Goal: Information Seeking & Learning: Check status

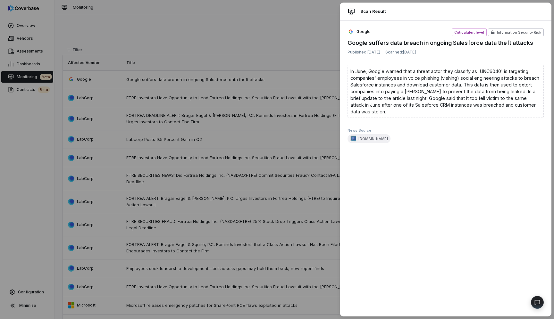
click at [132, 25] on div "Scan Result Google Critical alert level Information Security Risk Google suffer…" at bounding box center [277, 159] width 554 height 319
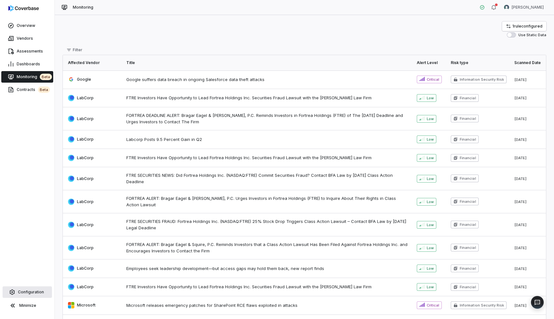
click at [24, 297] on link "Configuration" at bounding box center [27, 293] width 49 height 12
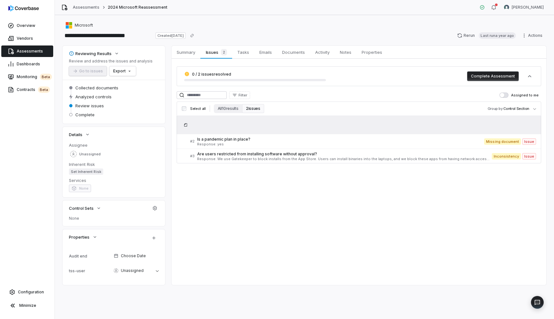
click at [20, 53] on span "Assessments" at bounding box center [30, 51] width 26 height 5
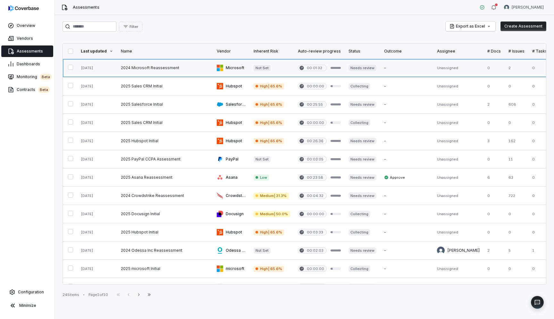
click at [106, 70] on link at bounding box center [97, 68] width 40 height 18
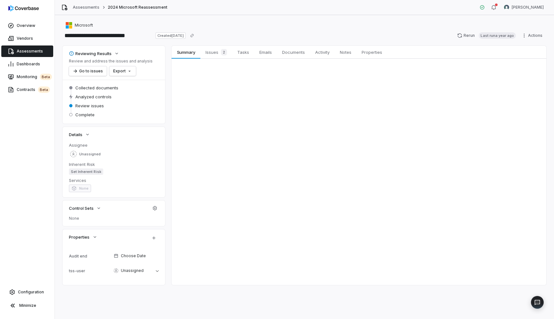
click at [30, 53] on span "Assessments" at bounding box center [30, 51] width 26 height 5
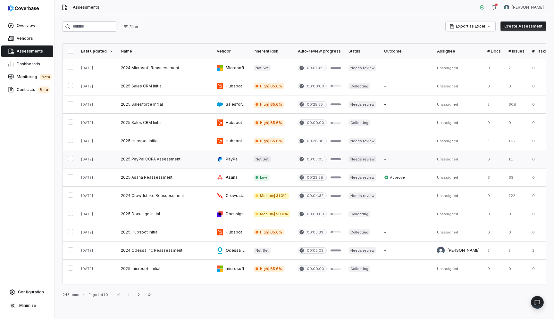
click at [138, 161] on link at bounding box center [165, 159] width 96 height 18
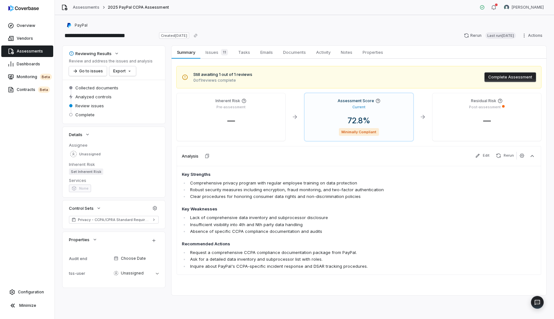
click at [32, 52] on span "Assessments" at bounding box center [30, 51] width 26 height 5
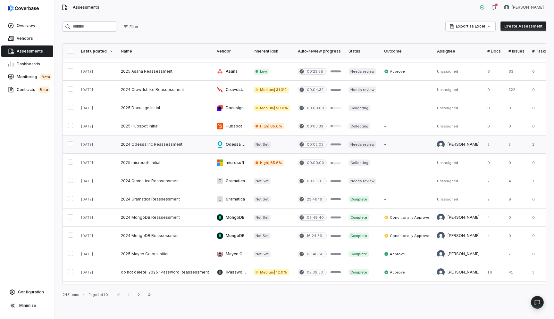
scroll to position [109, 0]
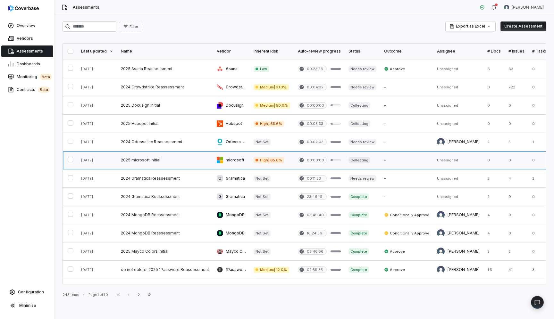
click at [134, 163] on link at bounding box center [165, 160] width 96 height 18
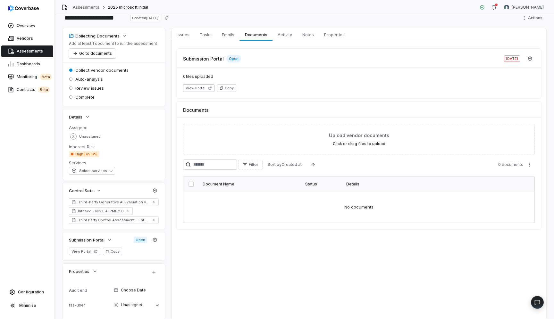
scroll to position [38, 0]
